Goal: Find specific page/section: Find specific page/section

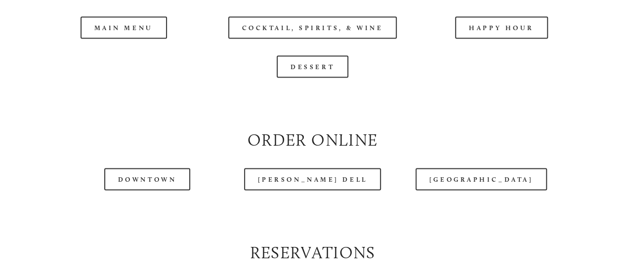
scroll to position [962, 0]
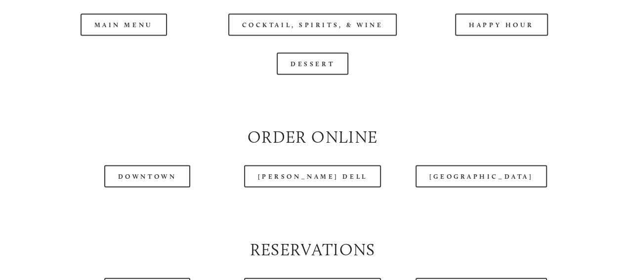
click at [117, 47] on header "Menu Order Now Visit Gallery 0" at bounding box center [312, 19] width 587 height 88
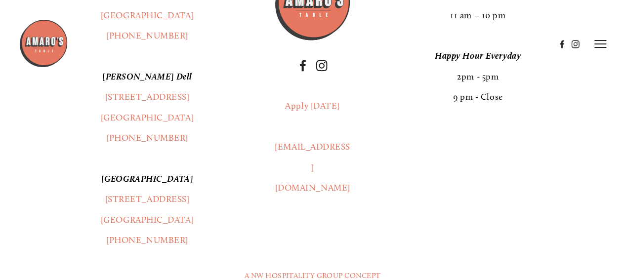
scroll to position [1669, 0]
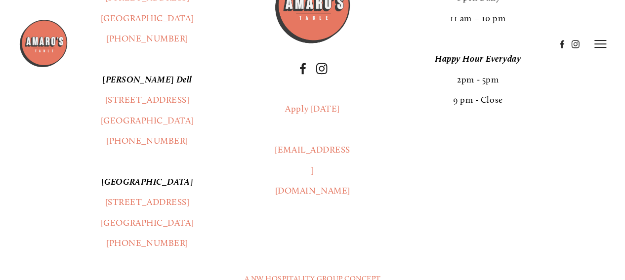
click at [142, 85] on em "[PERSON_NAME] Dell" at bounding box center [147, 79] width 90 height 11
click at [144, 85] on em "[PERSON_NAME] Dell" at bounding box center [147, 79] width 90 height 11
click at [145, 85] on em "[PERSON_NAME] Dell" at bounding box center [147, 79] width 90 height 11
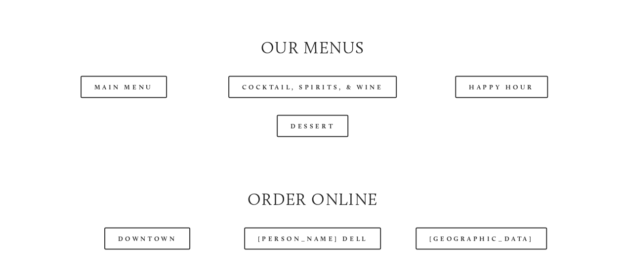
scroll to position [906, 0]
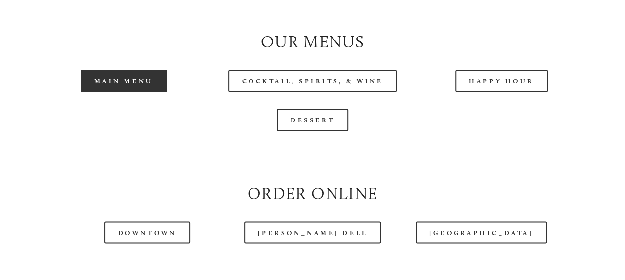
click at [112, 92] on link "Main Menu" at bounding box center [123, 81] width 86 height 22
